Goal: Information Seeking & Learning: Check status

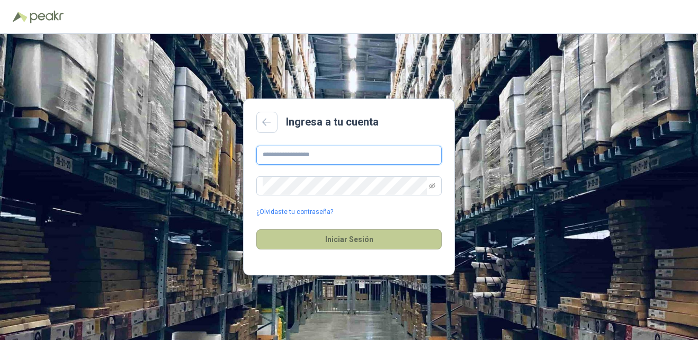
type input "**********"
click at [322, 242] on button "Iniciar Sesión" at bounding box center [348, 239] width 185 height 20
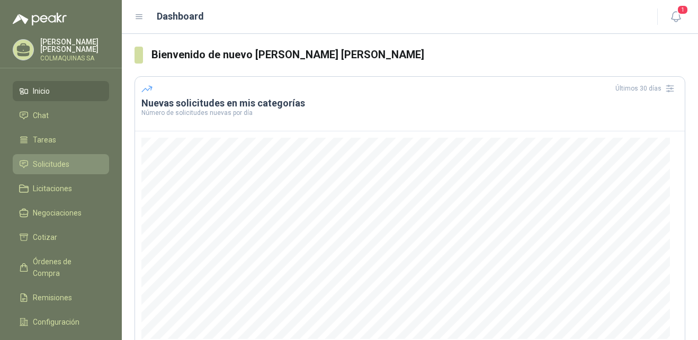
click at [43, 167] on span "Solicitudes" at bounding box center [51, 164] width 37 height 12
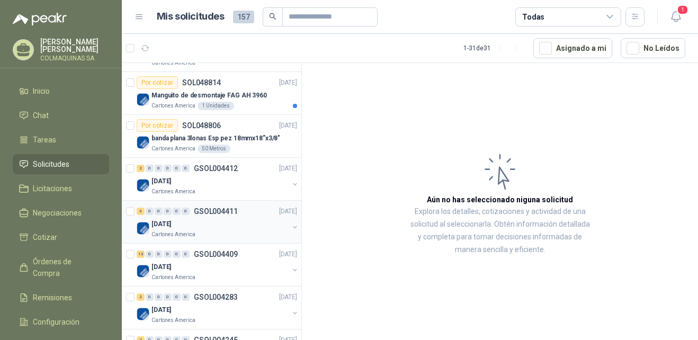
scroll to position [560, 0]
click at [229, 210] on p "GSOL004411" at bounding box center [216, 210] width 44 height 7
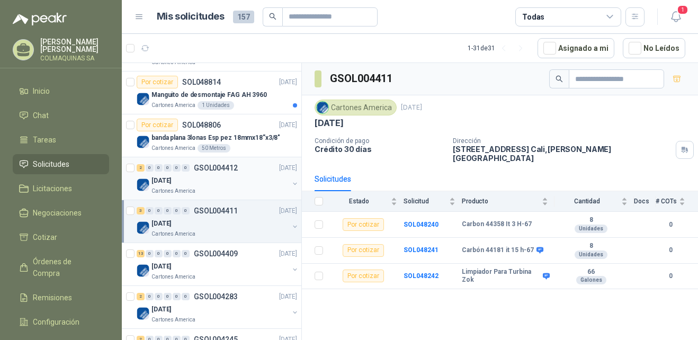
click at [216, 168] on p "GSOL004412" at bounding box center [216, 167] width 44 height 7
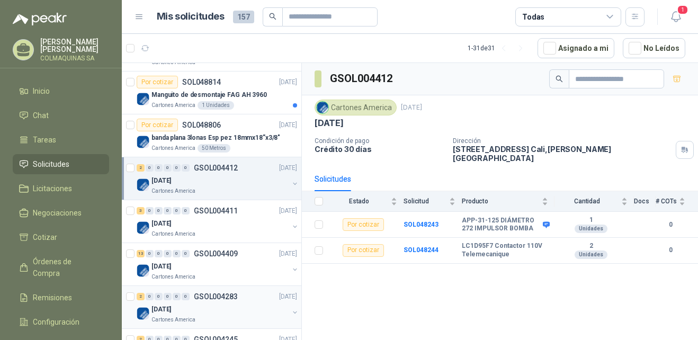
click at [217, 296] on p "GSOL004283" at bounding box center [216, 296] width 44 height 7
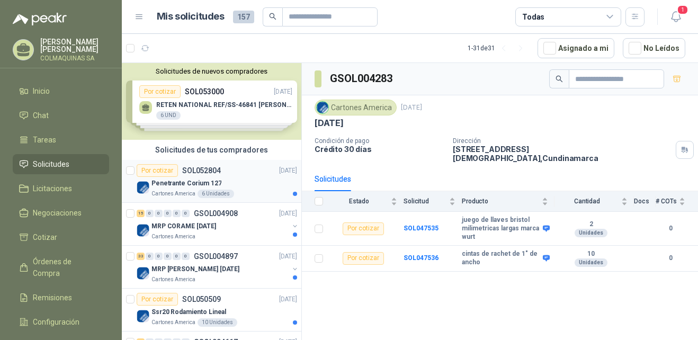
click at [202, 168] on p "SOL052804" at bounding box center [201, 170] width 39 height 7
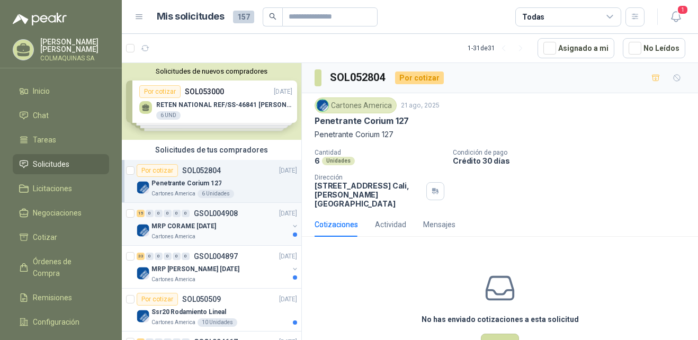
click at [208, 214] on p "GSOL004908" at bounding box center [216, 213] width 44 height 7
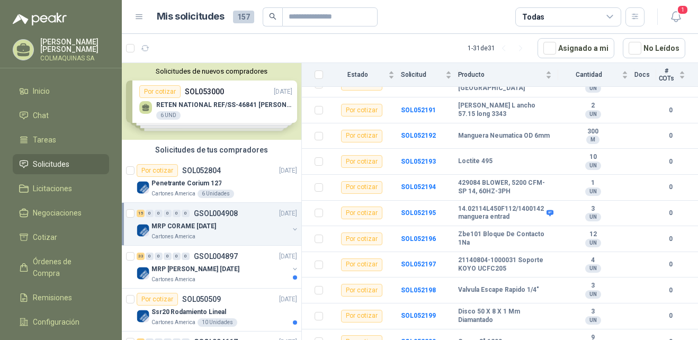
scroll to position [247, 0]
click at [194, 170] on p "SOL052804" at bounding box center [201, 170] width 39 height 7
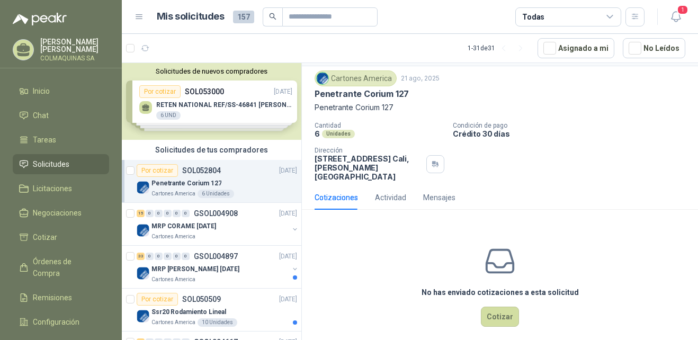
scroll to position [28, 0]
click at [194, 169] on p "SOL052804" at bounding box center [201, 170] width 39 height 7
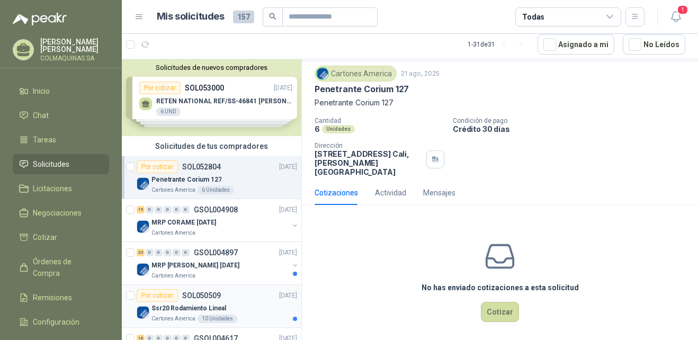
click at [197, 294] on p "SOL050509" at bounding box center [201, 295] width 39 height 7
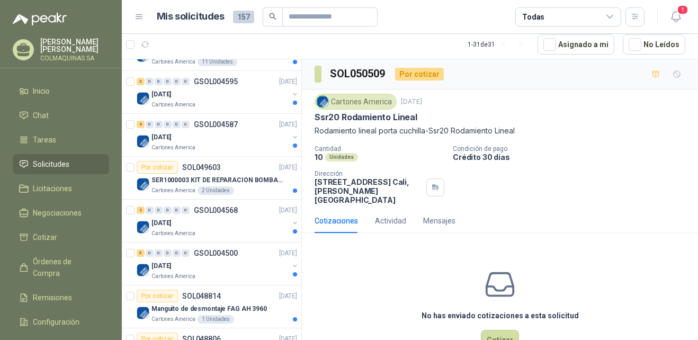
scroll to position [354, 0]
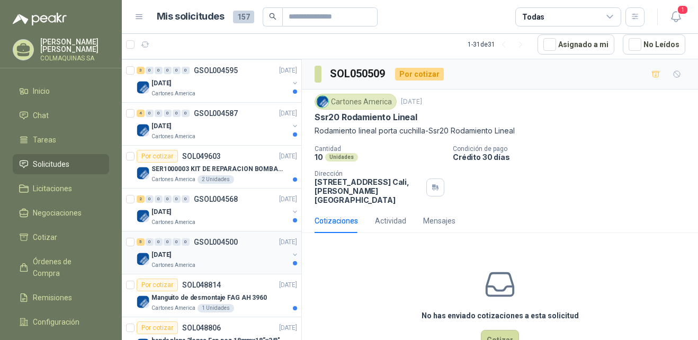
click at [226, 238] on p "GSOL004500" at bounding box center [216, 241] width 44 height 7
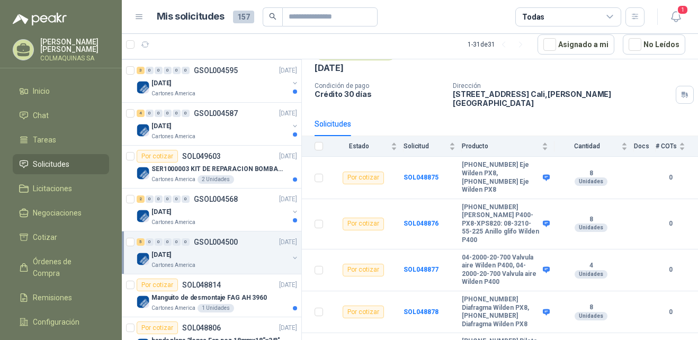
scroll to position [71, 0]
